Goal: Task Accomplishment & Management: Complete application form

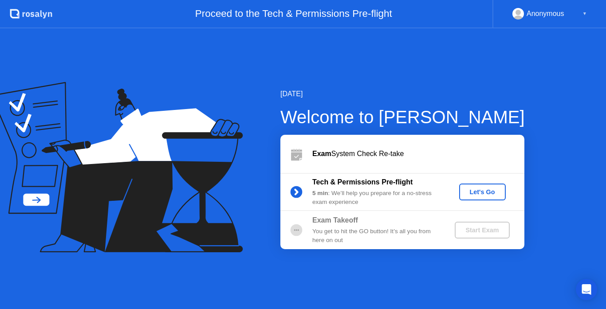
click at [479, 192] on div "Let's Go" at bounding box center [482, 191] width 39 height 7
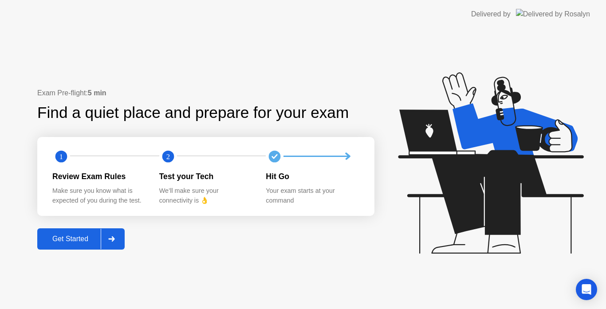
click at [68, 237] on div "Get Started" at bounding box center [70, 239] width 61 height 8
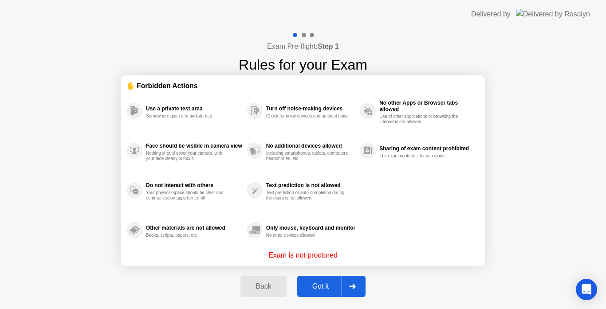
click at [320, 289] on div "Got it" at bounding box center [321, 287] width 42 height 8
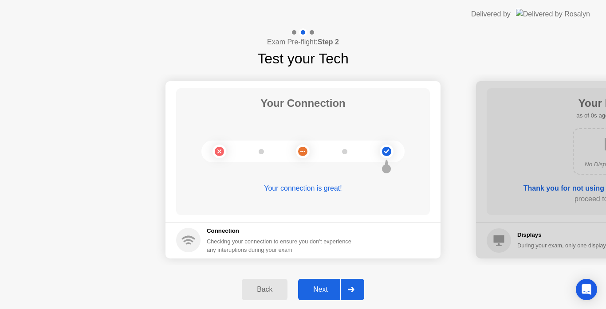
click at [320, 289] on div "Next" at bounding box center [320, 290] width 39 height 8
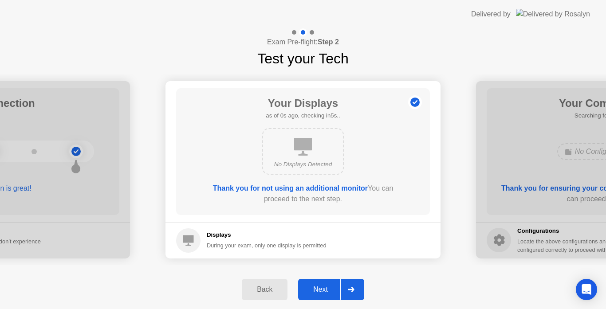
click at [320, 289] on div "Next" at bounding box center [320, 290] width 39 height 8
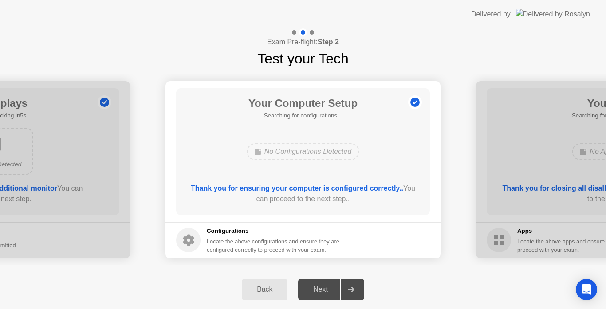
click at [320, 289] on div "Next" at bounding box center [320, 290] width 39 height 8
click at [252, 293] on div "Back" at bounding box center [264, 290] width 40 height 8
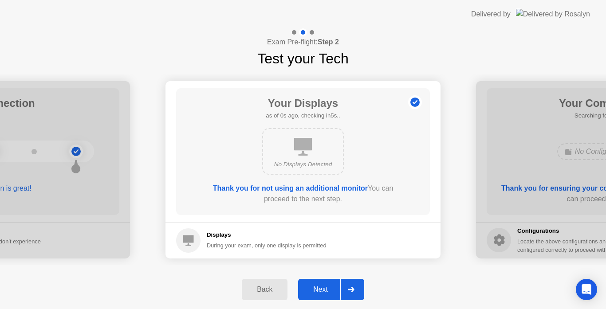
click at [252, 293] on div "Back" at bounding box center [264, 290] width 40 height 8
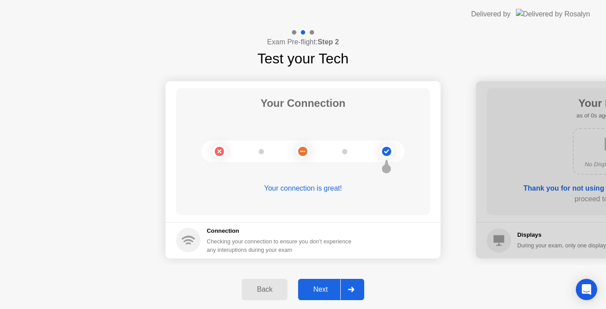
click at [332, 286] on div "Next" at bounding box center [320, 290] width 39 height 8
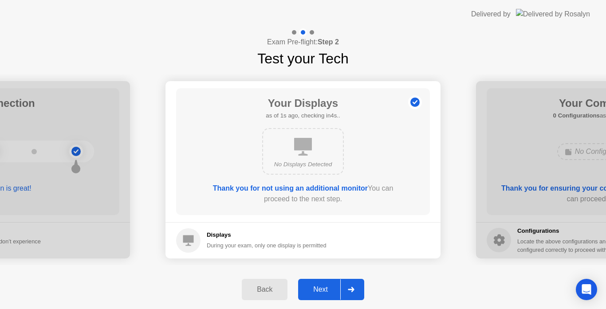
click at [332, 286] on div "Next" at bounding box center [320, 290] width 39 height 8
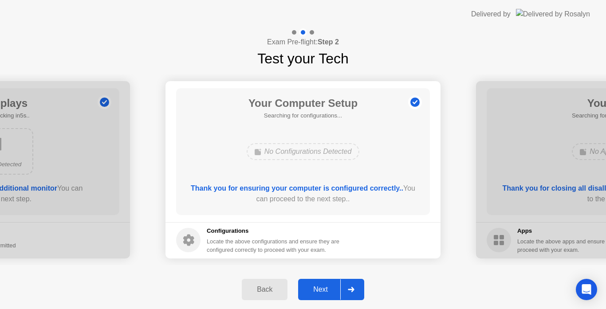
click at [332, 286] on div "Next" at bounding box center [320, 290] width 39 height 8
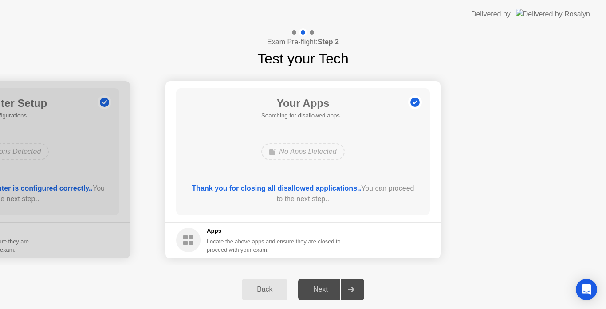
click at [332, 286] on div "Next" at bounding box center [320, 290] width 39 height 8
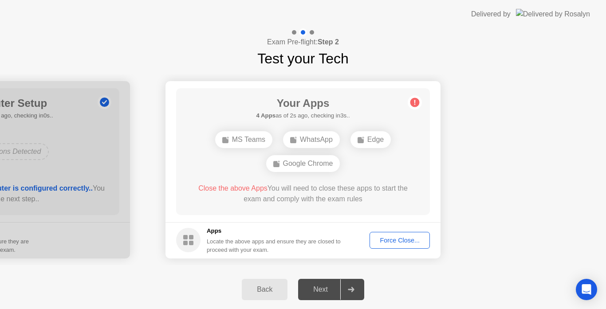
click at [403, 235] on button "Force Close..." at bounding box center [399, 240] width 60 height 17
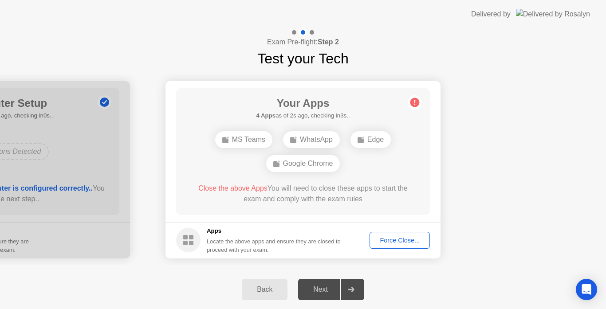
click at [401, 241] on div "Force Close..." at bounding box center [400, 240] width 54 height 7
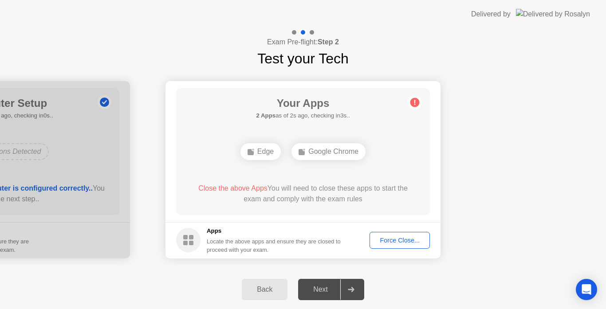
click at [414, 245] on button "Force Close..." at bounding box center [399, 240] width 60 height 17
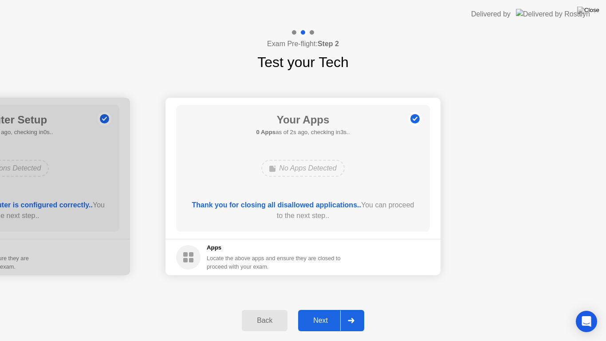
click at [325, 309] on div "Next" at bounding box center [320, 320] width 39 height 8
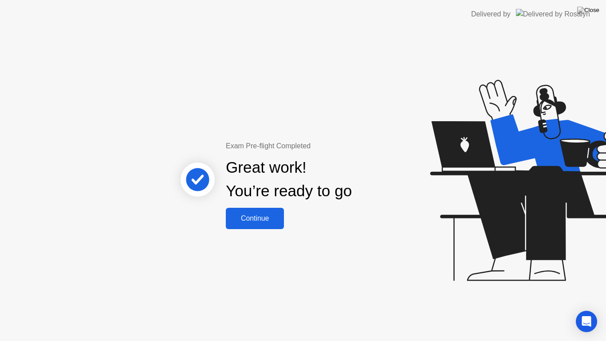
click at [270, 226] on button "Continue" at bounding box center [255, 218] width 58 height 21
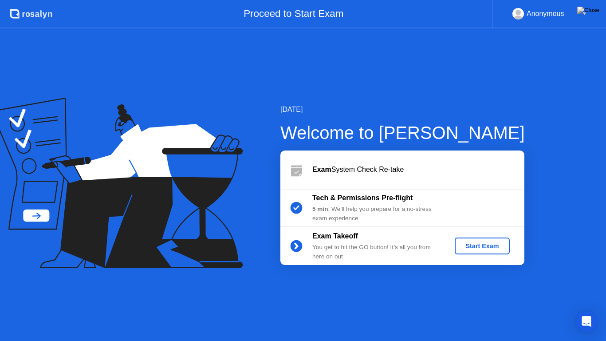
click at [484, 246] on div "Start Exam" at bounding box center [481, 245] width 47 height 7
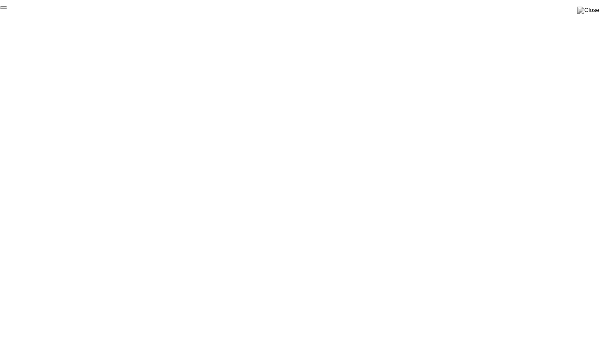
click div "End Proctoring Session"
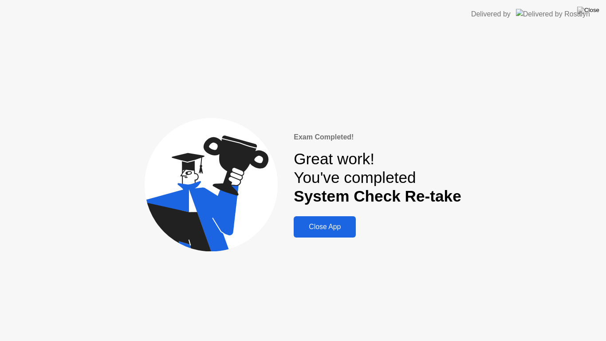
click at [345, 226] on div "Close App" at bounding box center [324, 227] width 57 height 8
